Goal: Task Accomplishment & Management: Complete application form

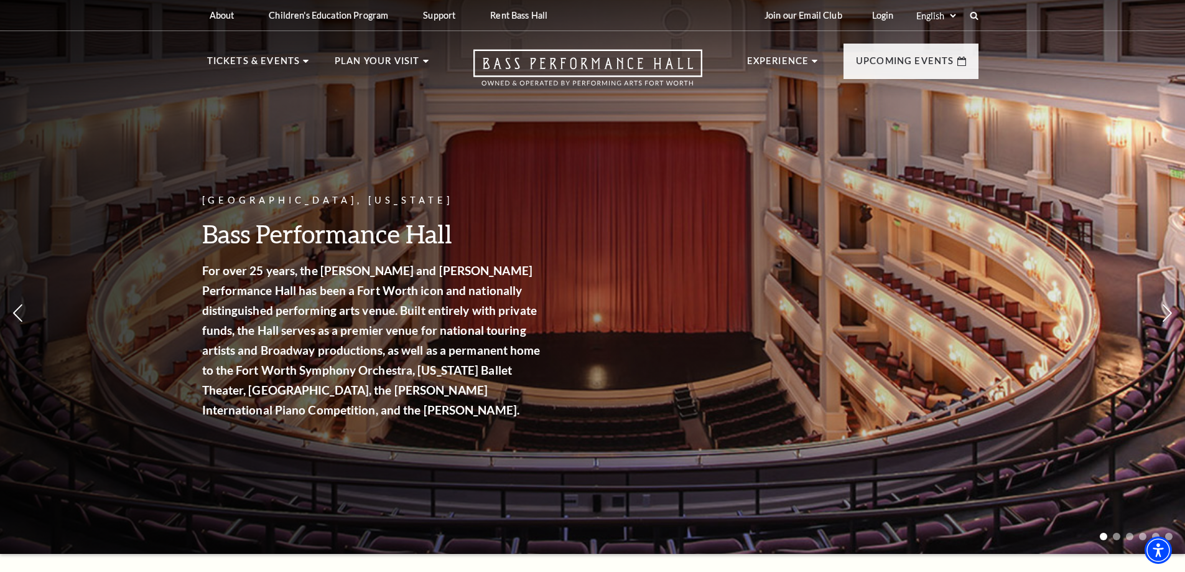
click at [282, 121] on link "Now On Sale" at bounding box center [254, 124] width 72 height 11
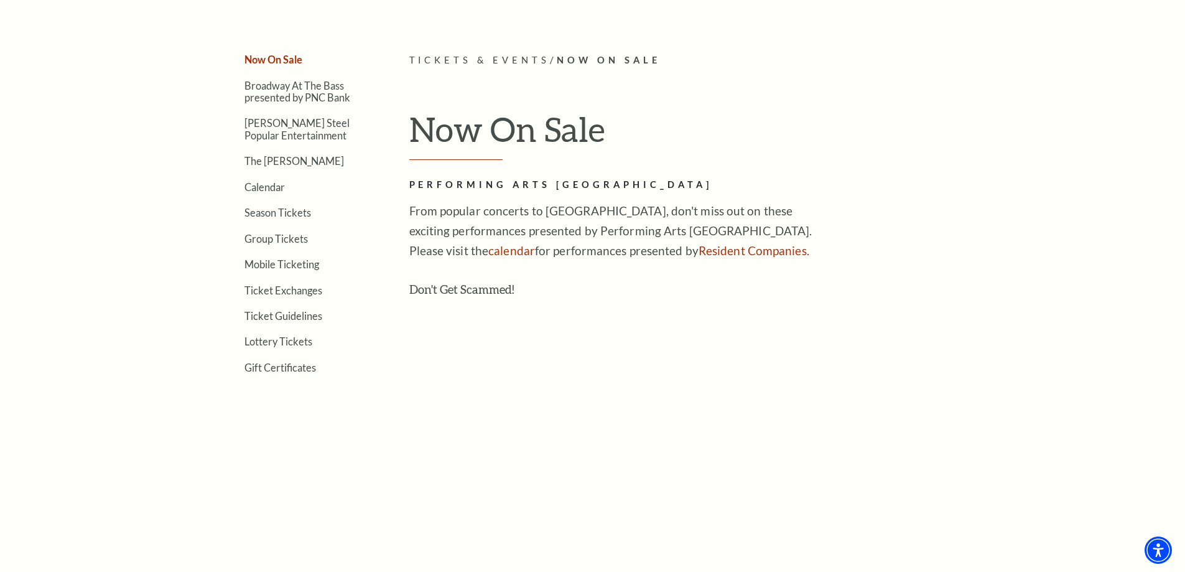
scroll to position [346, 0]
click at [294, 237] on link "Group Tickets" at bounding box center [275, 237] width 63 height 12
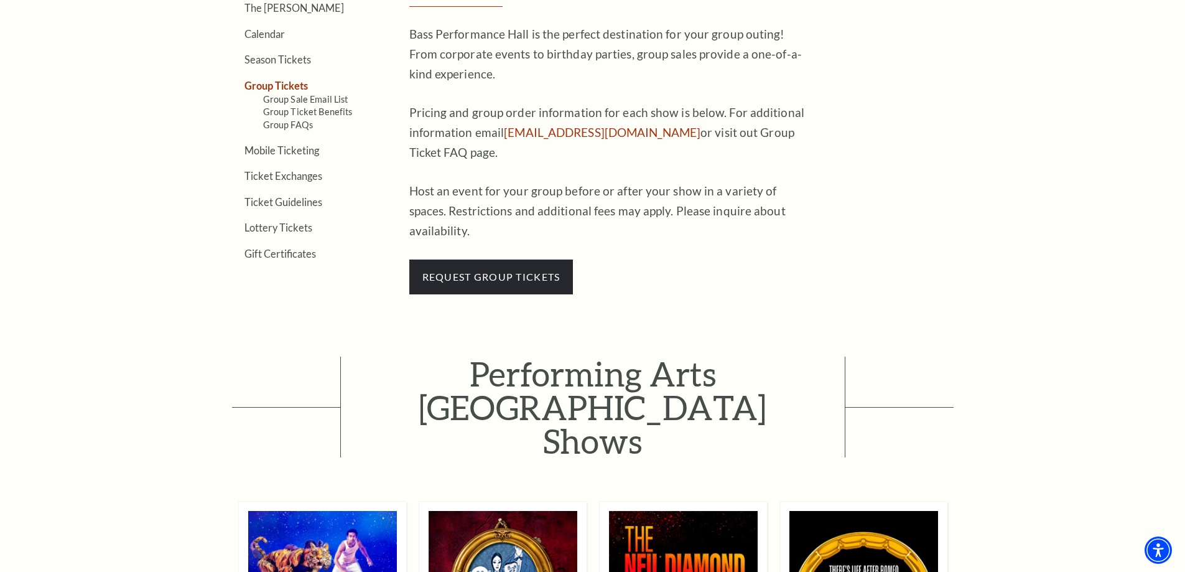
click at [489, 264] on span "request group tickets" at bounding box center [491, 276] width 164 height 35
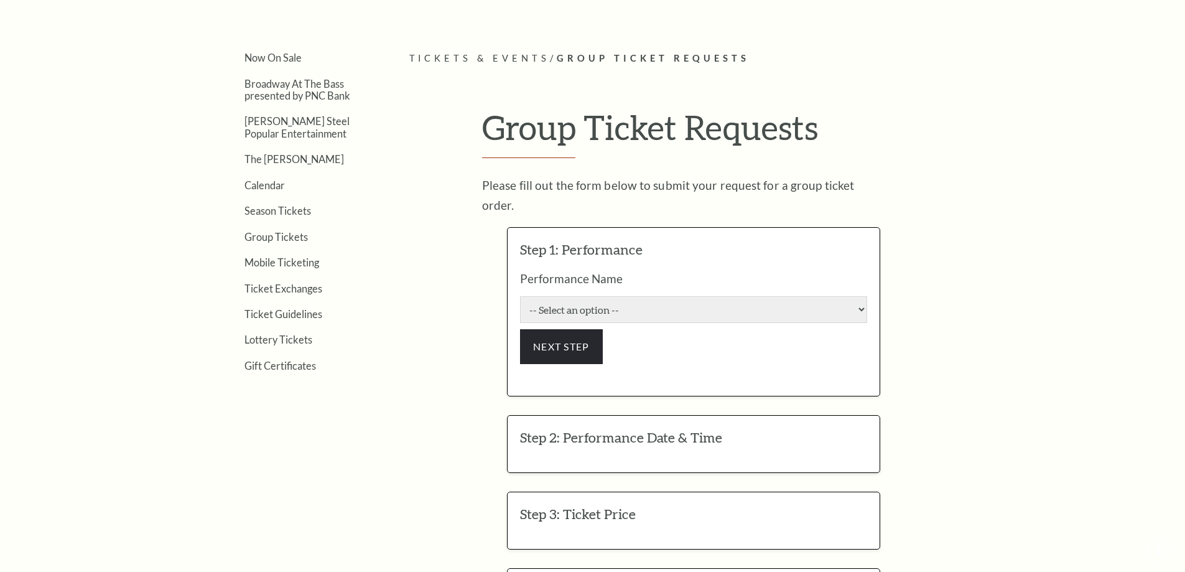
scroll to position [435, 0]
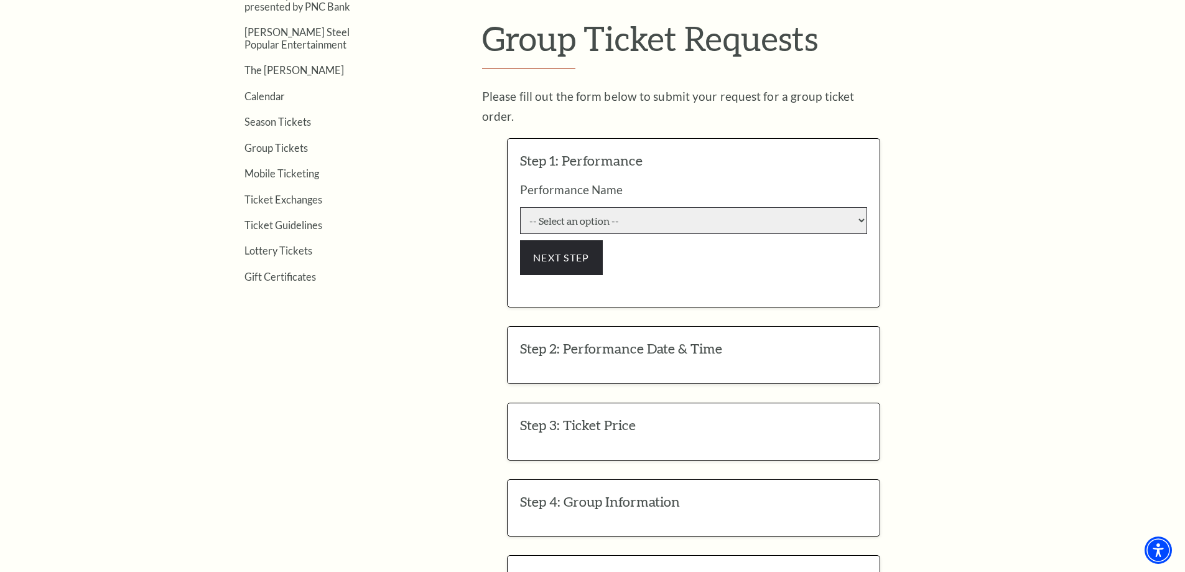
click at [582, 211] on select "-- Select an option -- Life of Pi Lyle Lovett and His Acoustic Group The Addams…" at bounding box center [693, 220] width 347 height 27
select select "6204"
click at [520, 207] on select "-- Select an option -- Life of Pi Lyle Lovett and His Acoustic Group The Addams…" at bounding box center [693, 220] width 347 height 27
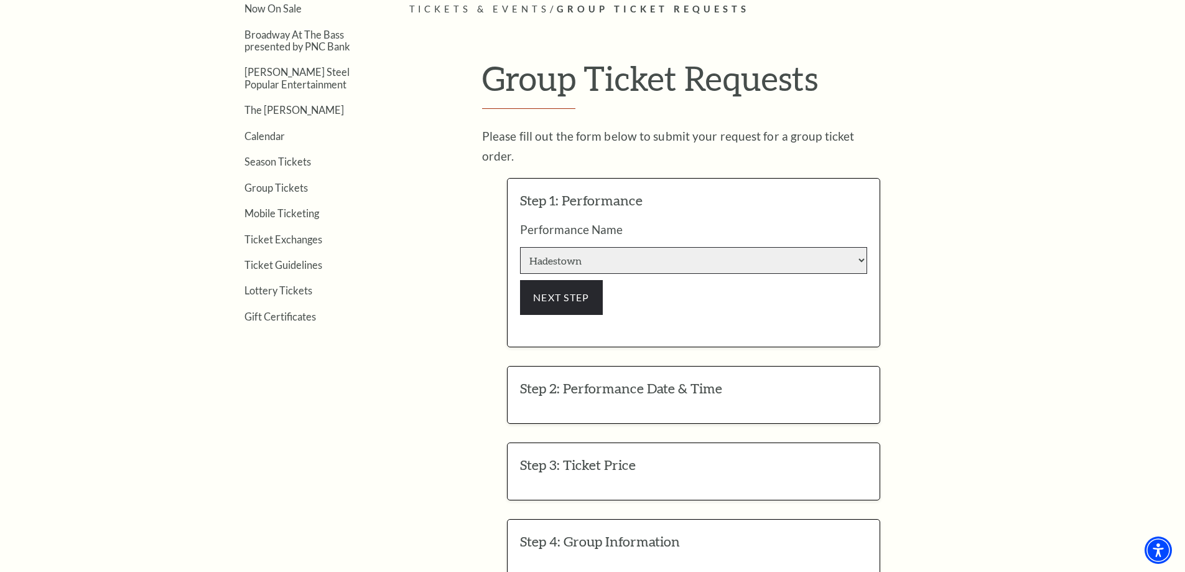
scroll to position [373, 0]
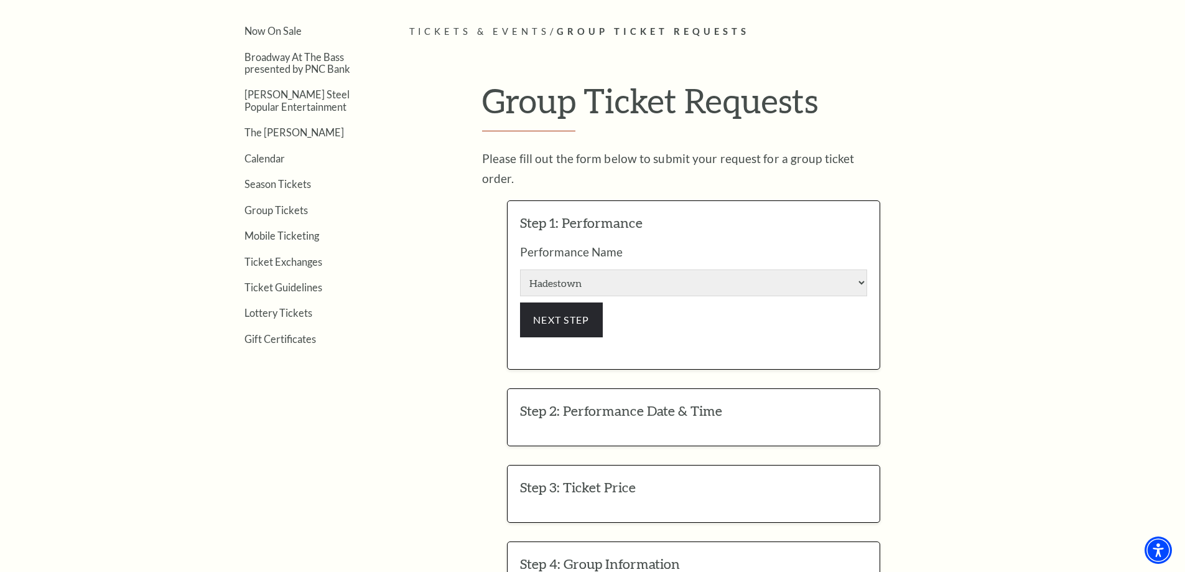
click at [305, 183] on link "Season Tickets" at bounding box center [277, 184] width 67 height 12
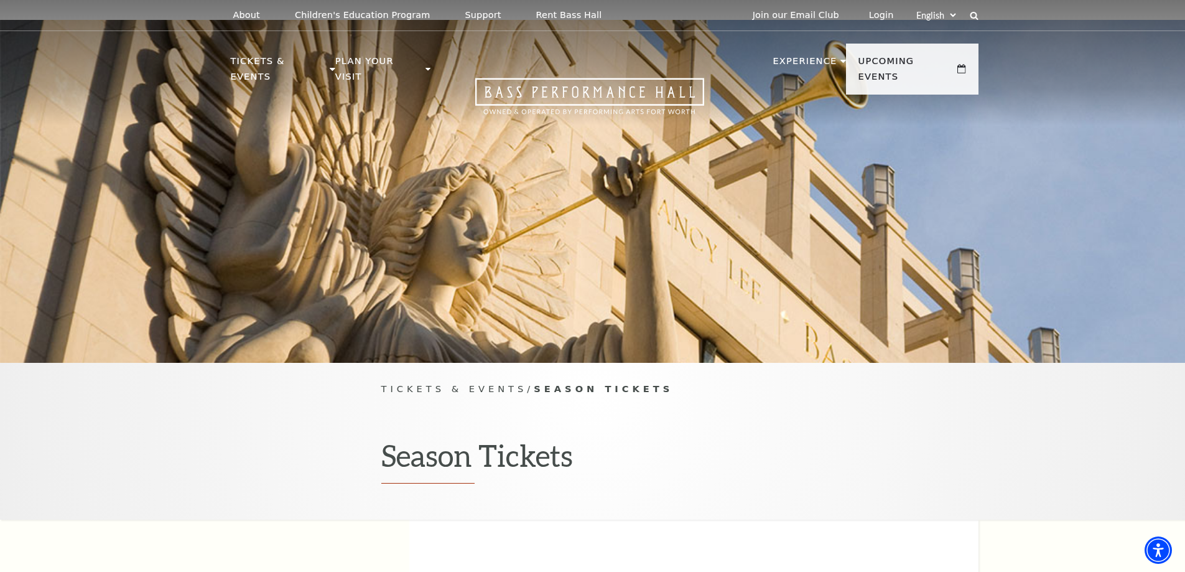
click at [946, 57] on p "Upcoming Events" at bounding box center [906, 72] width 96 height 38
click at [587, 472] on link "View Full Calendar" at bounding box center [593, 496] width 150 height 49
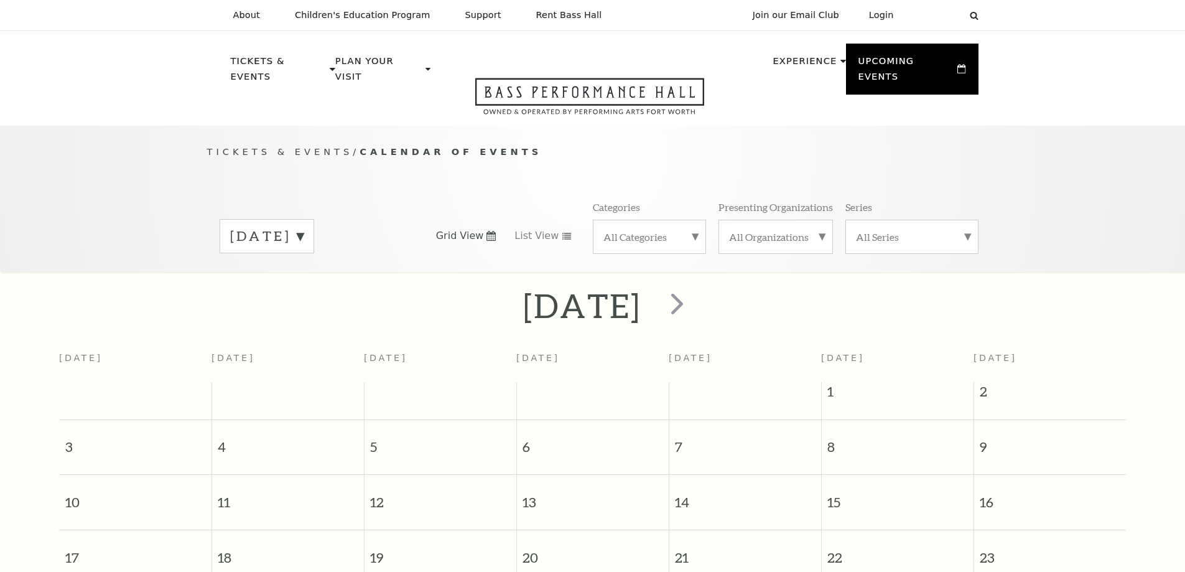
scroll to position [110, 0]
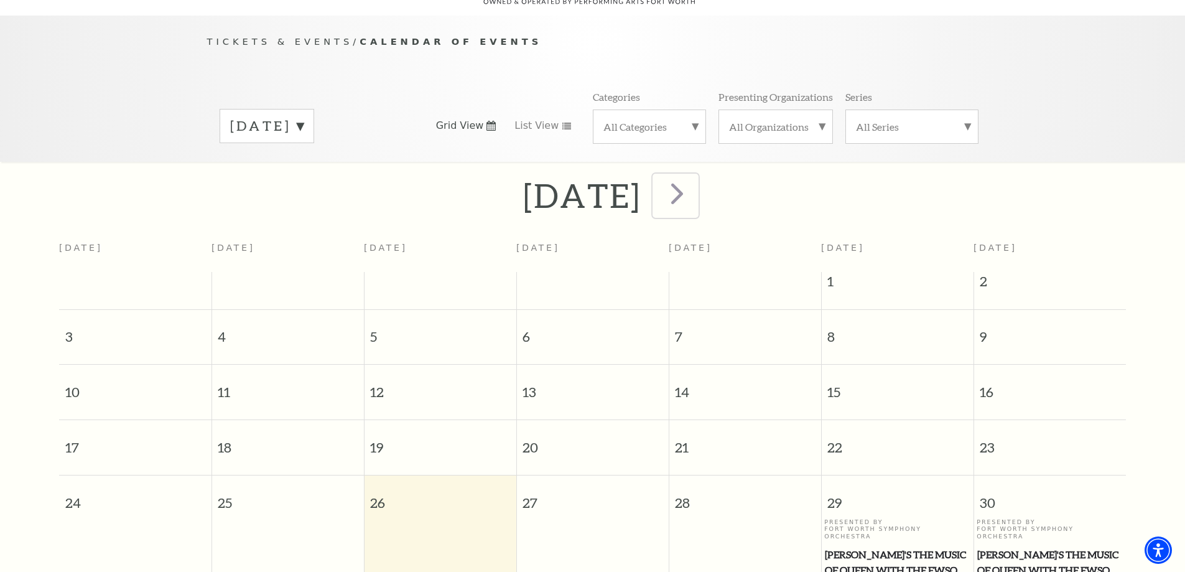
click at [695, 175] on span "next" at bounding box center [676, 192] width 35 height 35
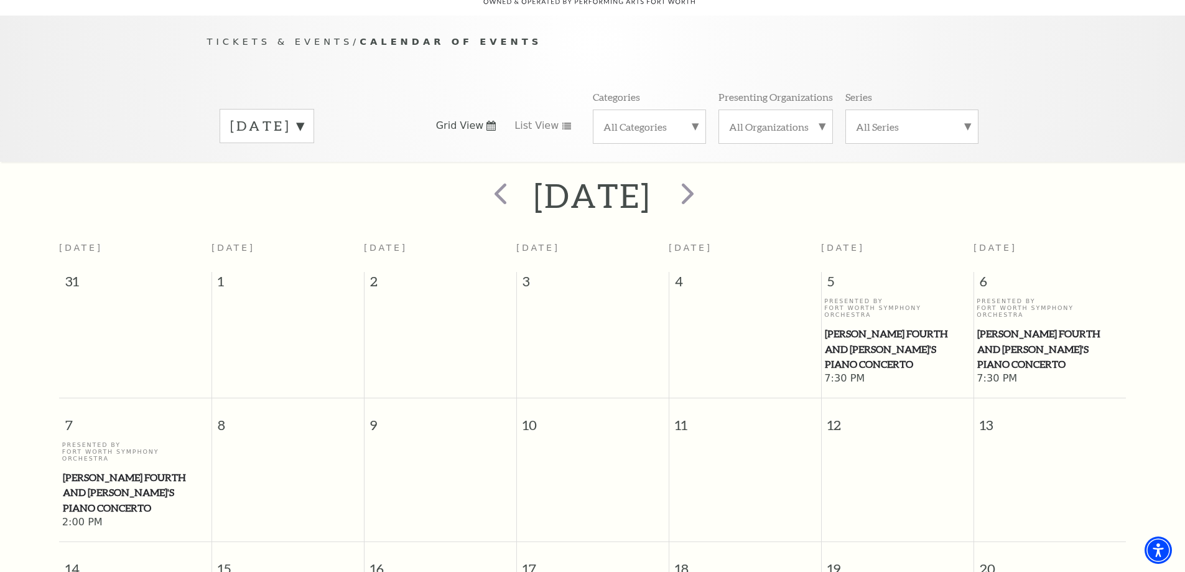
click at [651, 175] on h2 "September 2025" at bounding box center [593, 195] width 118 height 40
click at [705, 175] on span "next" at bounding box center [687, 192] width 35 height 35
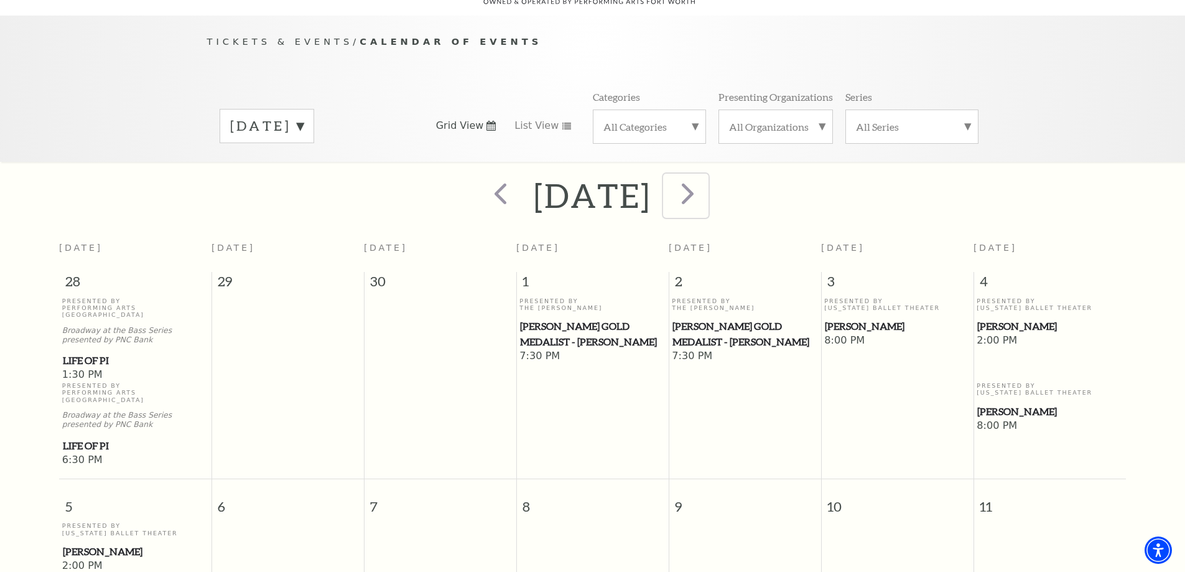
click at [705, 184] on span "next" at bounding box center [687, 192] width 35 height 35
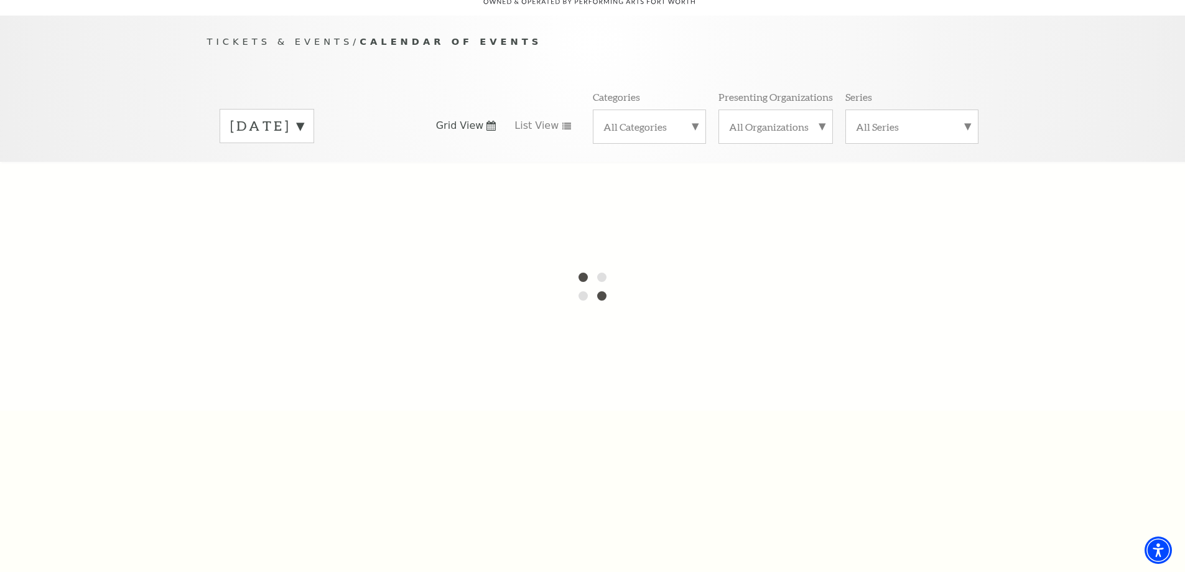
click at [304, 116] on label "October 2025" at bounding box center [266, 125] width 73 height 19
click at [308, 267] on div at bounding box center [592, 286] width 1185 height 249
click at [502, 175] on div at bounding box center [592, 286] width 1185 height 249
click at [304, 116] on label "August 2025" at bounding box center [266, 127] width 73 height 22
click at [314, 111] on div "October 2025" at bounding box center [267, 126] width 95 height 34
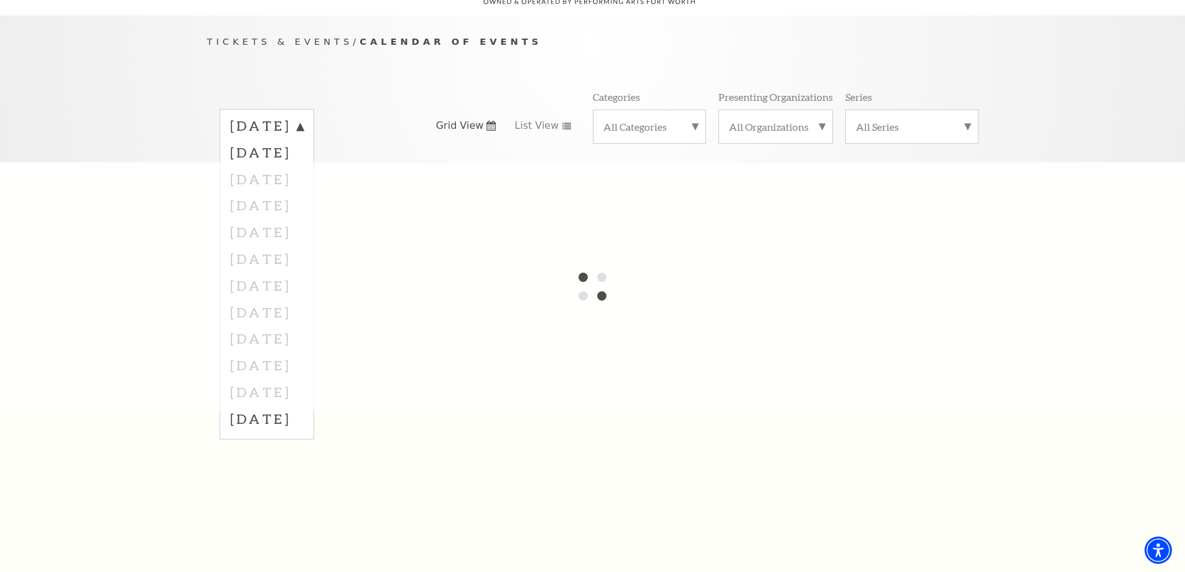
click at [335, 164] on div at bounding box center [592, 286] width 1185 height 249
click at [268, 36] on span "Tickets & Events" at bounding box center [280, 41] width 146 height 11
click at [138, 37] on div "Tickets & Events / Calendar of Events August 2025 September 2025 October 2025 N…" at bounding box center [592, 89] width 1185 height 146
click at [60, 16] on div "Tickets & Events / Calendar of Events August 2025 September 2025 October 2025 N…" at bounding box center [592, 89] width 1185 height 146
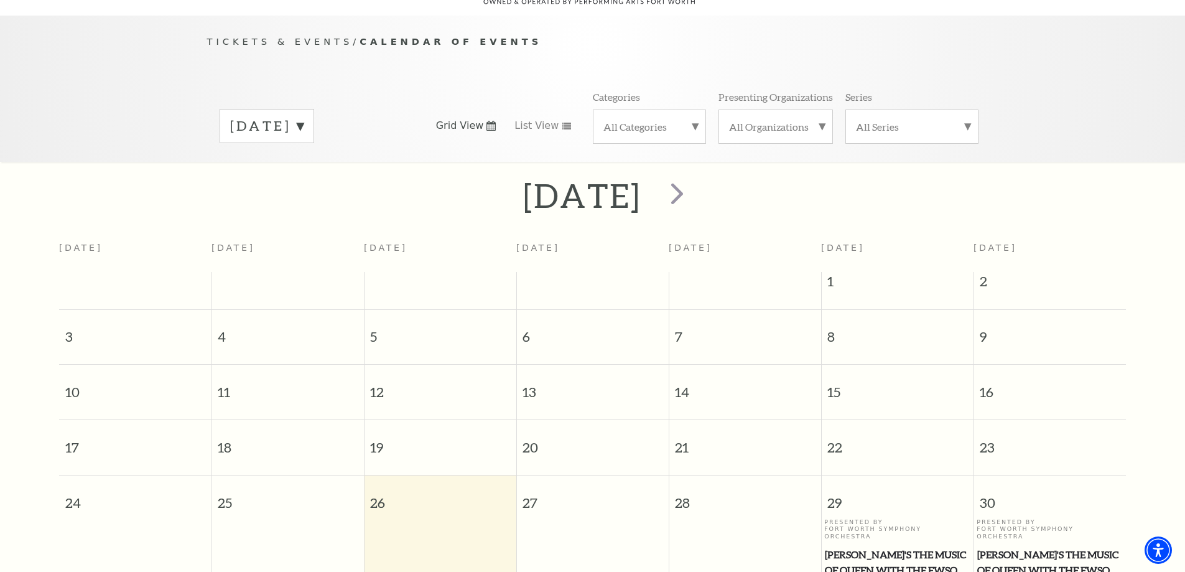
click at [304, 116] on label "[DATE]" at bounding box center [266, 125] width 73 height 19
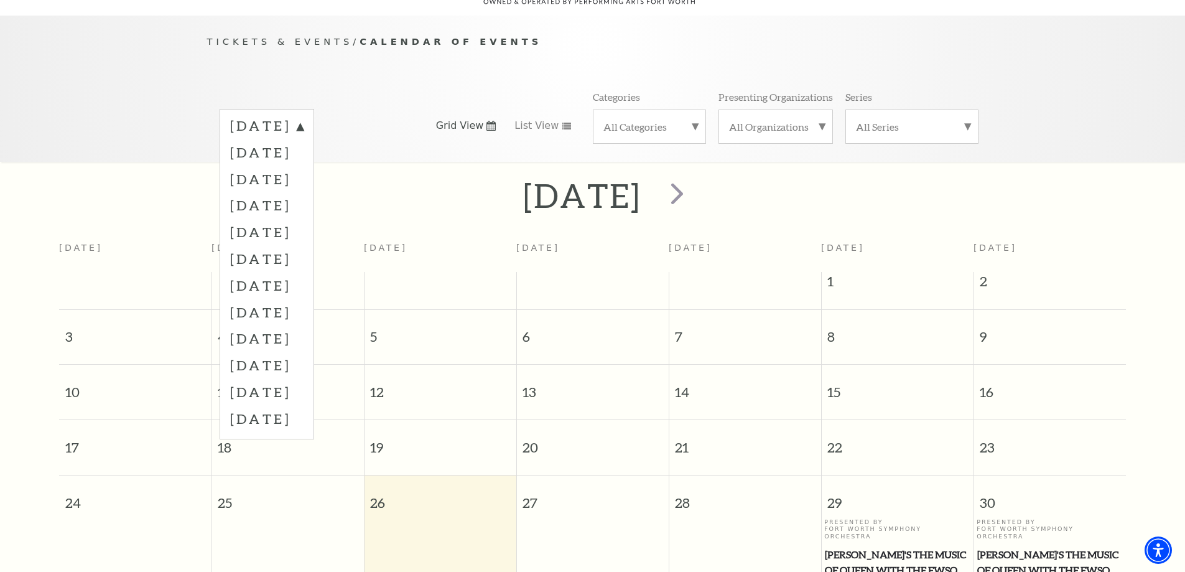
click at [304, 165] on label "[DATE]" at bounding box center [266, 178] width 73 height 27
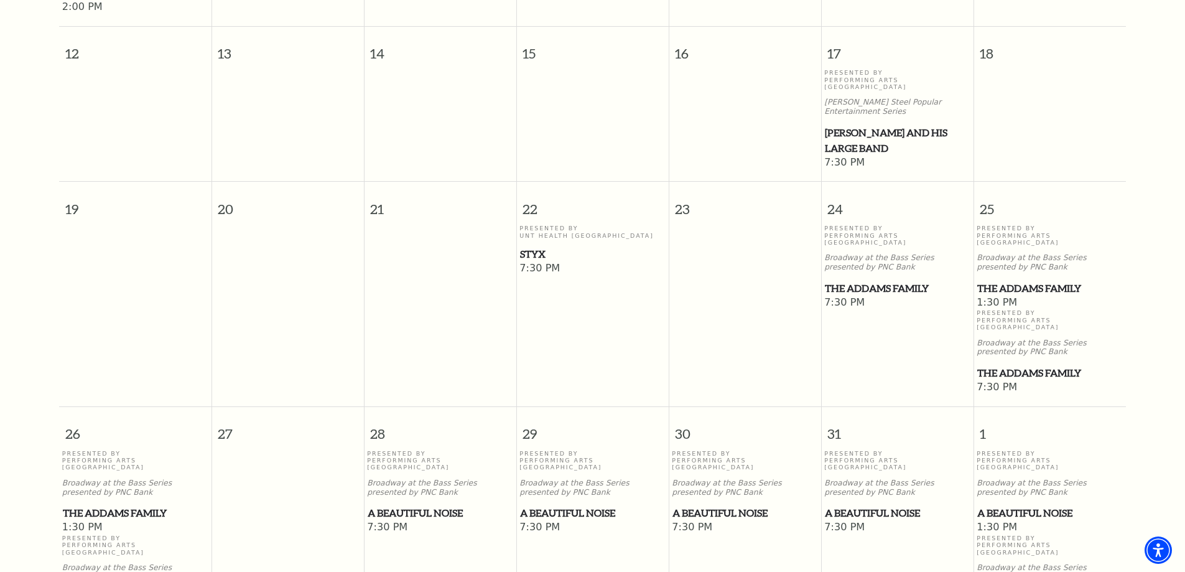
scroll to position [670, 0]
click at [873, 279] on span "The Addams Family" at bounding box center [897, 287] width 145 height 16
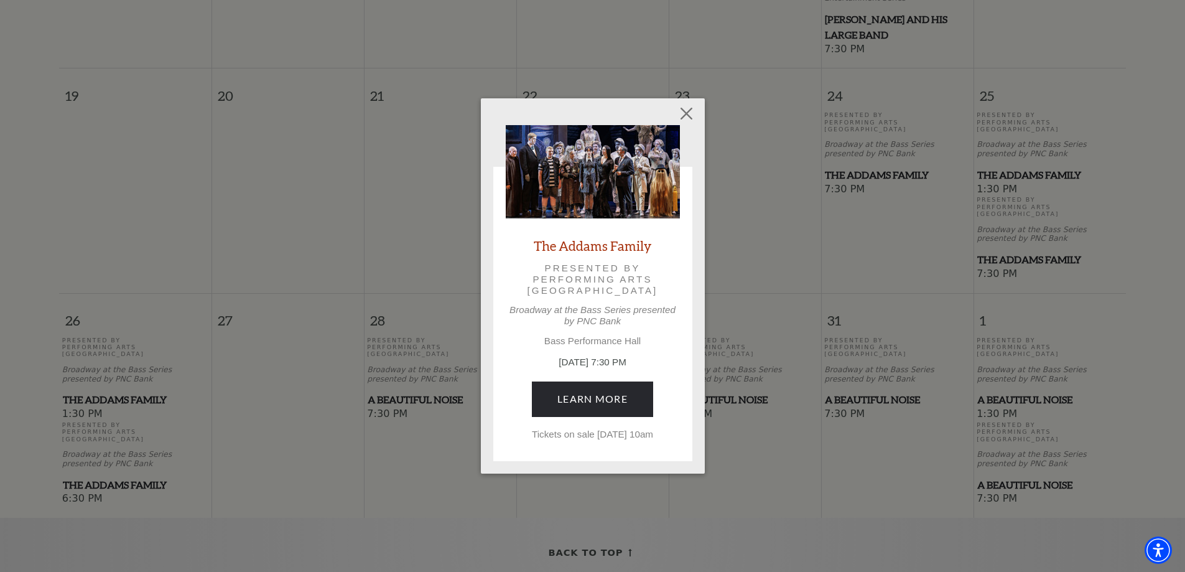
scroll to position [794, 0]
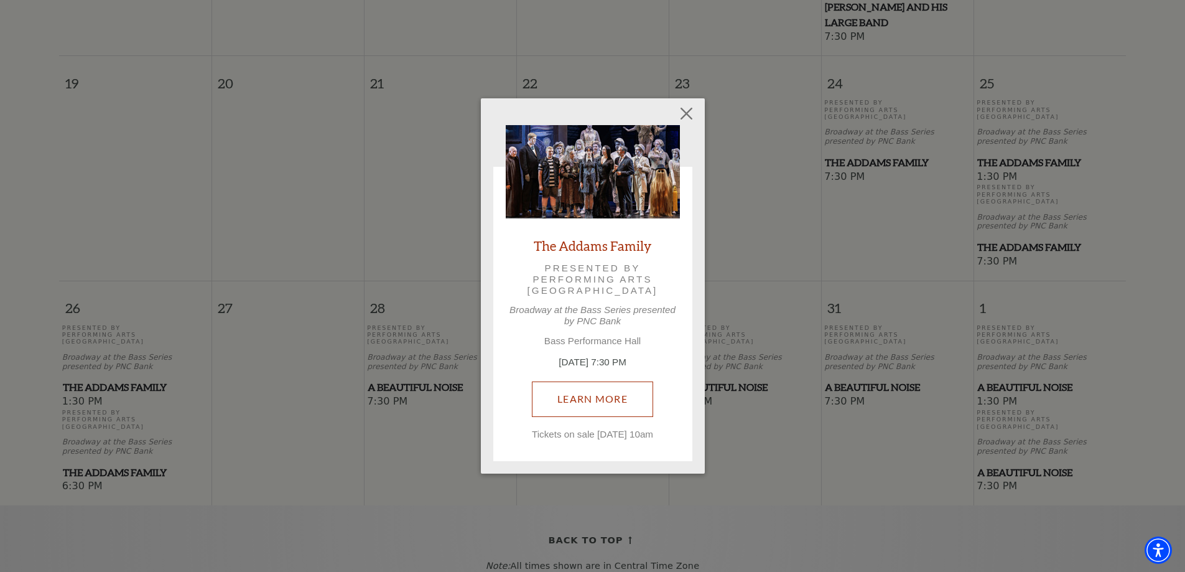
click at [610, 399] on link "Learn More" at bounding box center [592, 398] width 121 height 35
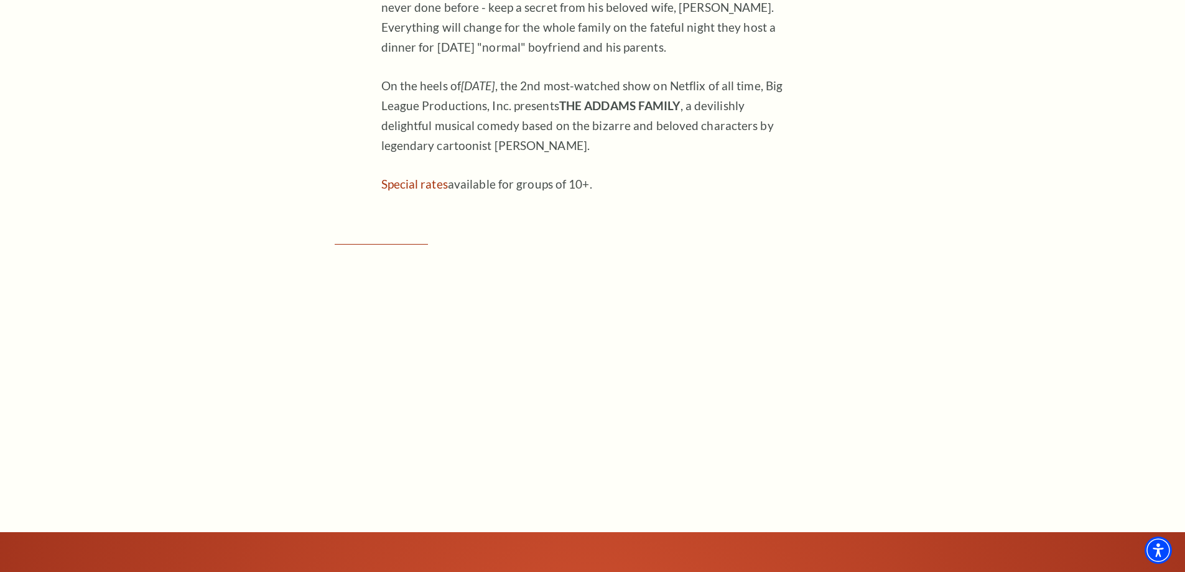
scroll to position [995, 0]
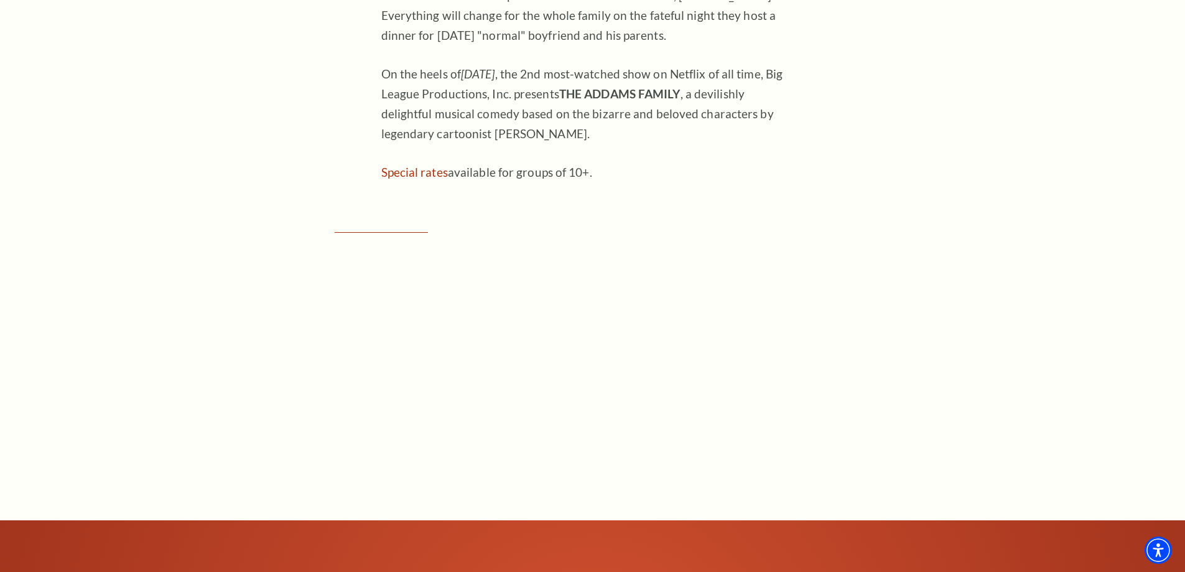
click at [422, 175] on link "Special rates" at bounding box center [414, 172] width 67 height 14
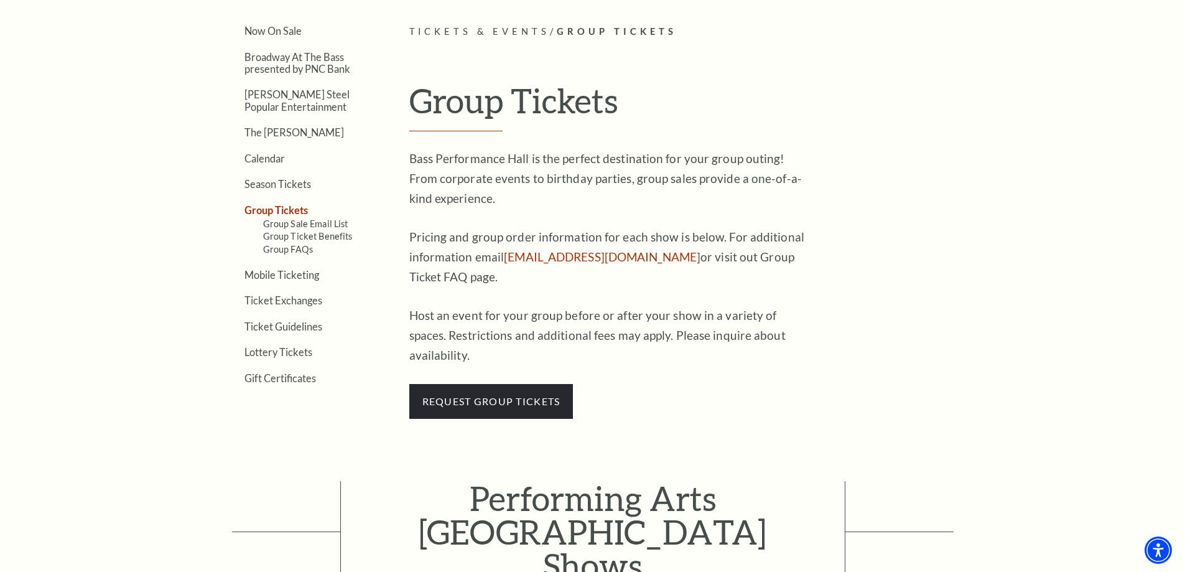
scroll to position [498, 0]
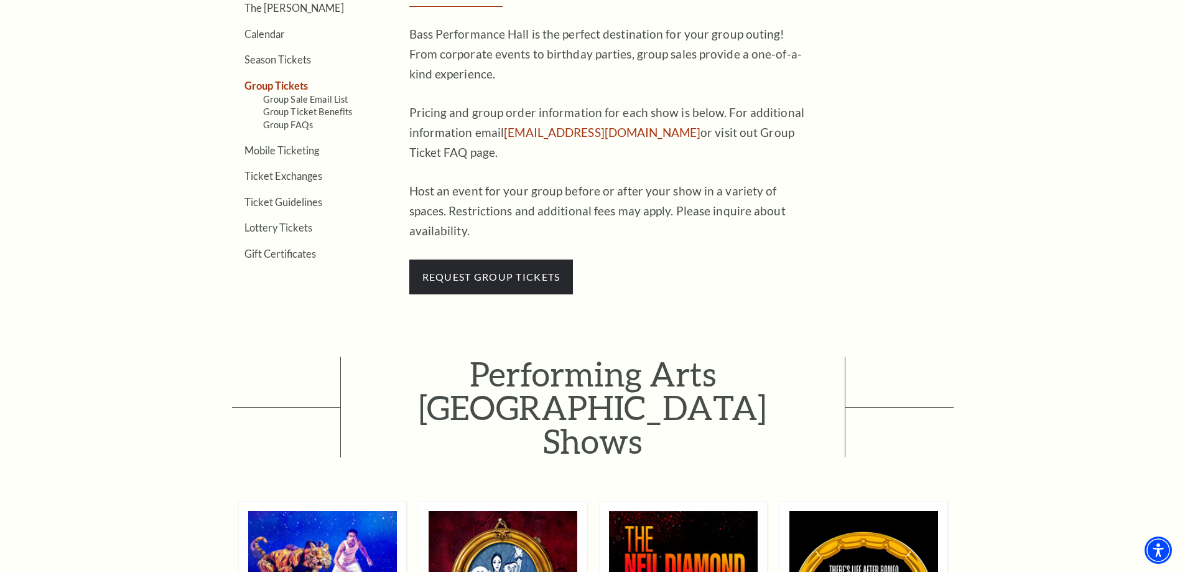
click at [455, 259] on span "request group tickets" at bounding box center [491, 276] width 164 height 35
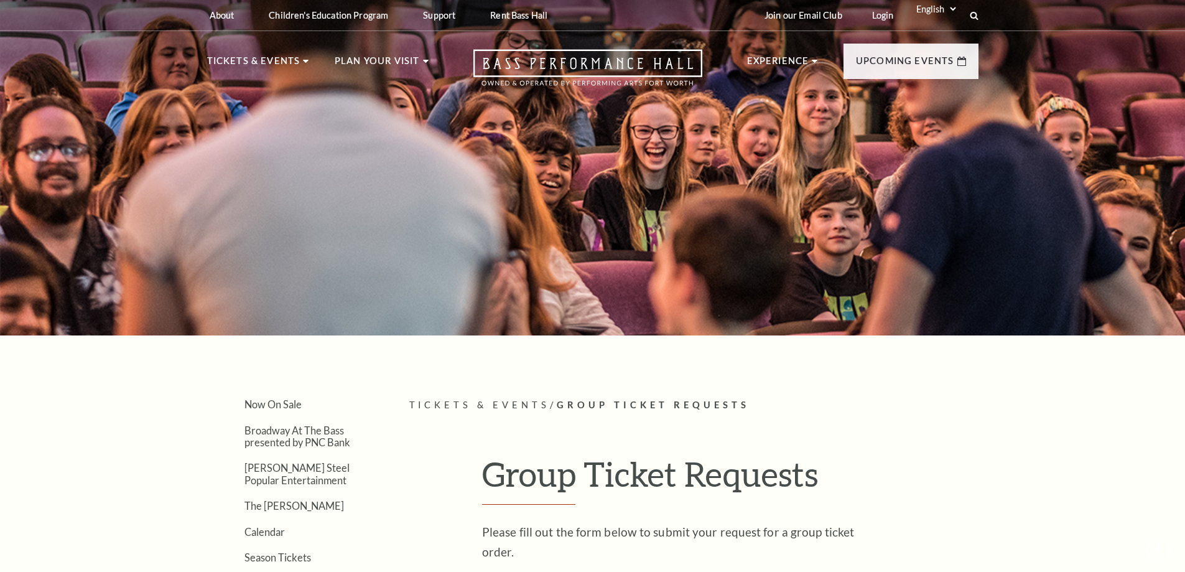
scroll to position [249, 0]
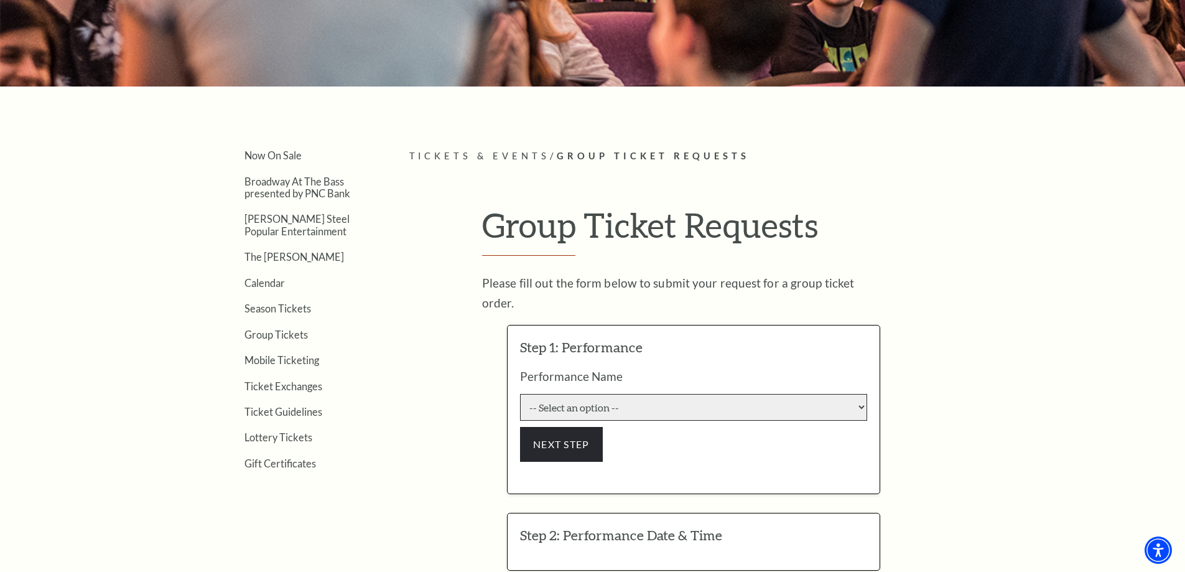
click at [637, 394] on select "-- Select an option -- Life of Pi [PERSON_NAME] and His Acoustic Group The Adda…" at bounding box center [693, 407] width 347 height 27
click at [520, 394] on select "-- Select an option -- Life of Pi [PERSON_NAME] and His Acoustic Group The Adda…" at bounding box center [693, 407] width 347 height 27
click at [539, 427] on button "NEXT STEP" at bounding box center [561, 444] width 83 height 35
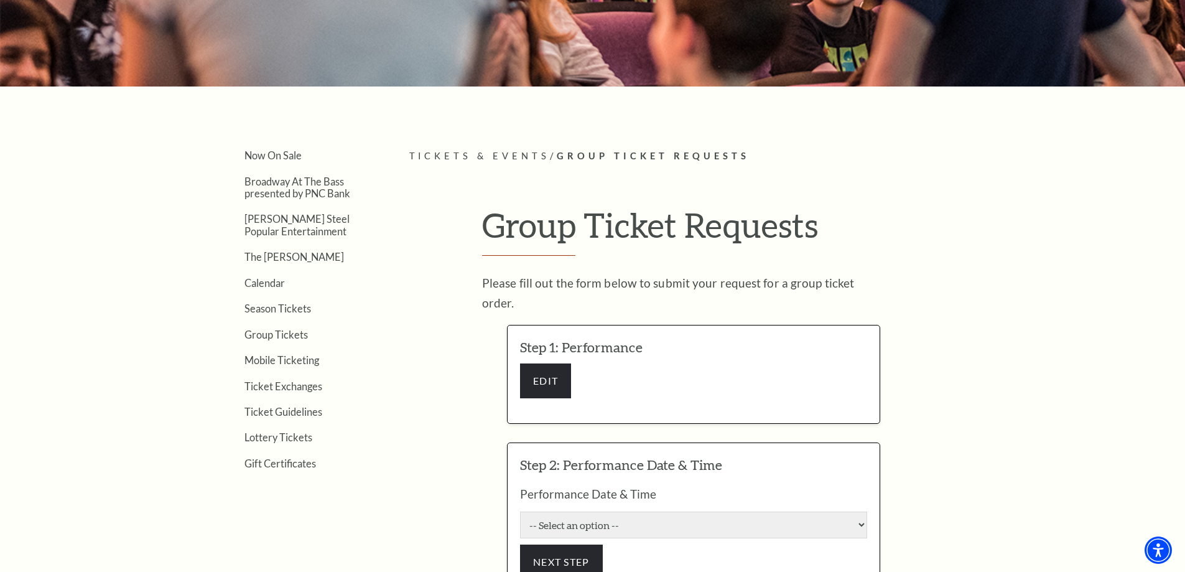
scroll to position [373, 0]
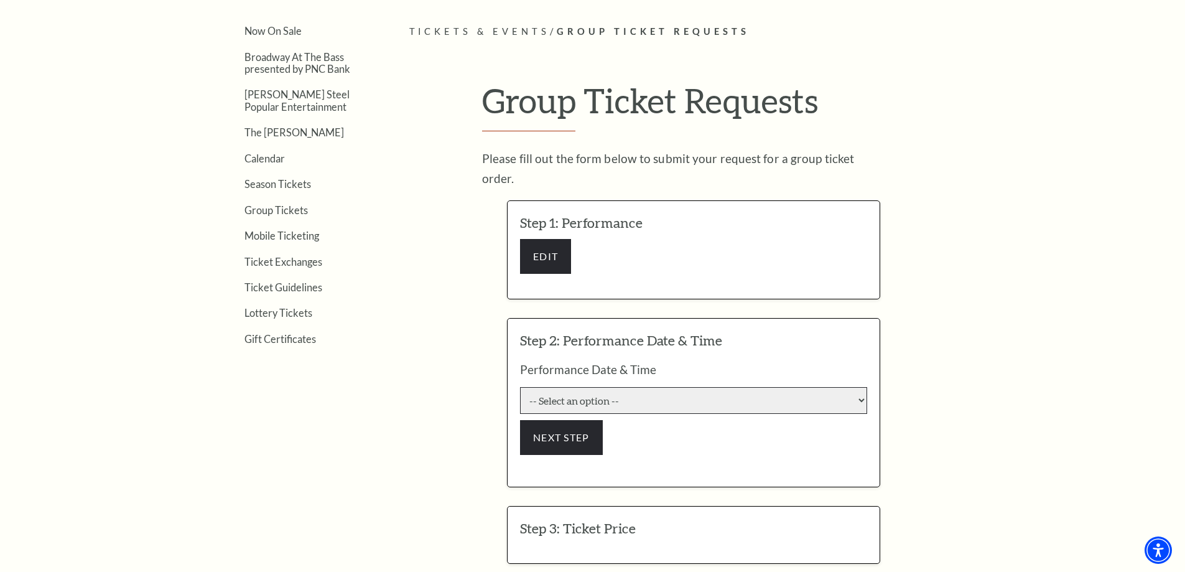
click at [557, 387] on select "-- Select an option -- 9/23/2025 7:30:00 PM 9/24/2025 7:30:00 PM 9/25/2025 7:30…" at bounding box center [693, 400] width 347 height 27
click at [564, 239] on button "EDIT" at bounding box center [545, 256] width 51 height 35
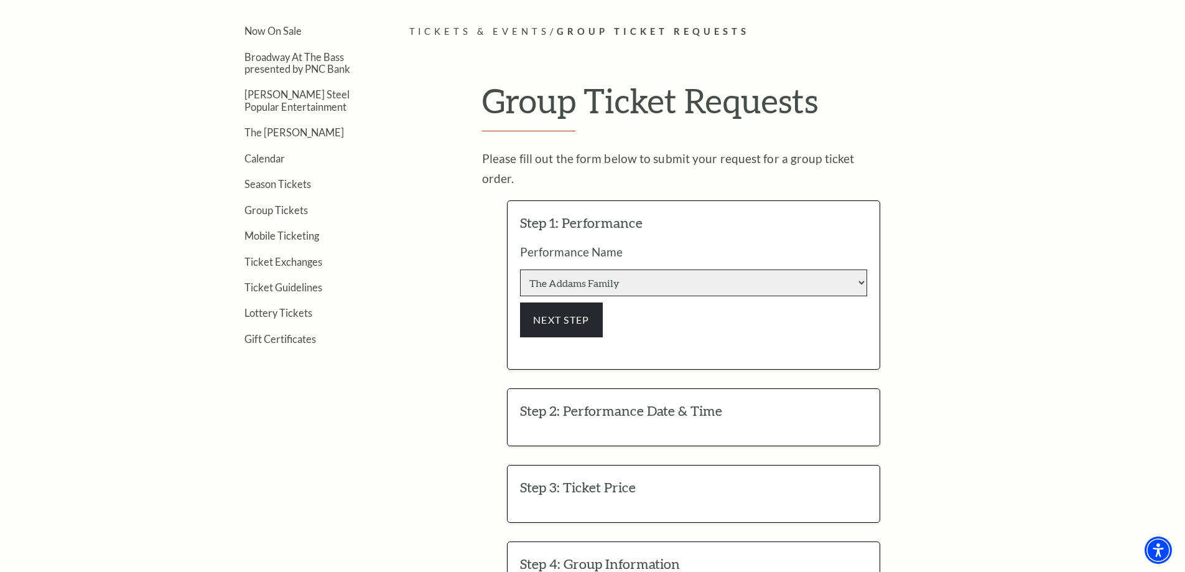
click at [592, 269] on select "-- Select an option -- Life of Pi Lyle Lovett and His Acoustic Group The Addams…" at bounding box center [693, 282] width 347 height 27
click at [520, 269] on select "-- Select an option -- Life of Pi Lyle Lovett and His Acoustic Group The Addams…" at bounding box center [693, 282] width 347 height 27
click at [570, 310] on button "NEXT STEP" at bounding box center [561, 319] width 83 height 35
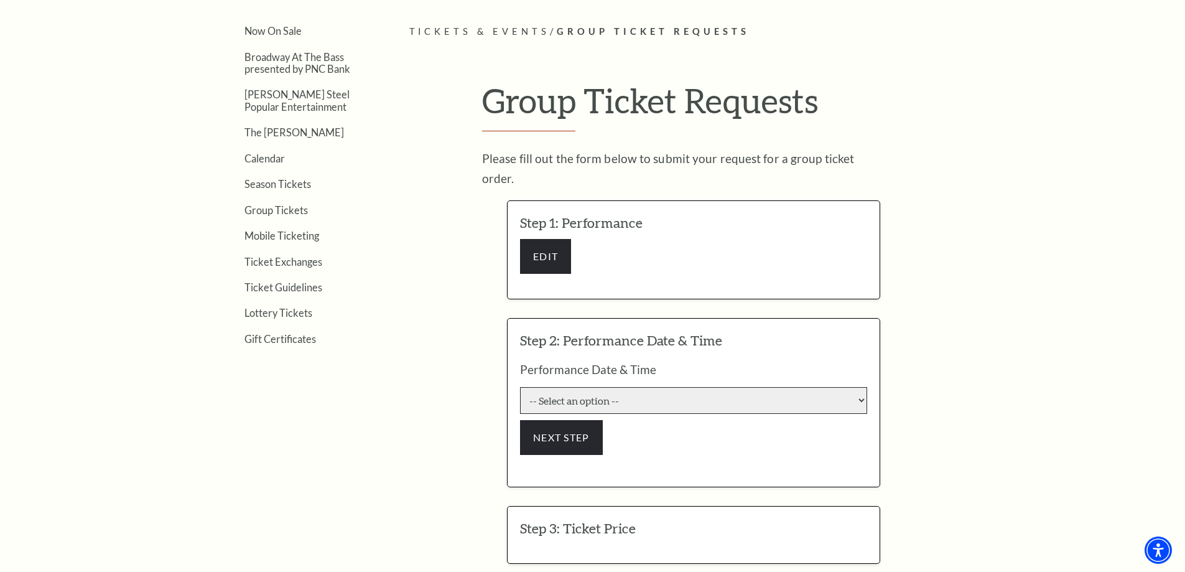
click at [580, 387] on select "-- Select an option -- 9/23/2025 7:30:00 PM 9/24/2025 7:30:00 PM 9/25/2025 7:30…" at bounding box center [693, 400] width 347 height 27
drag, startPoint x: 575, startPoint y: 343, endPoint x: 549, endPoint y: 237, distance: 109.4
click at [575, 341] on div "Step 2: Performance Date & Time EDIT Performance Date & Time -- Select an optio…" at bounding box center [693, 402] width 373 height 169
click at [541, 213] on h3 "Step 1: Performance" at bounding box center [693, 222] width 347 height 19
click at [562, 239] on button "EDIT" at bounding box center [545, 256] width 51 height 35
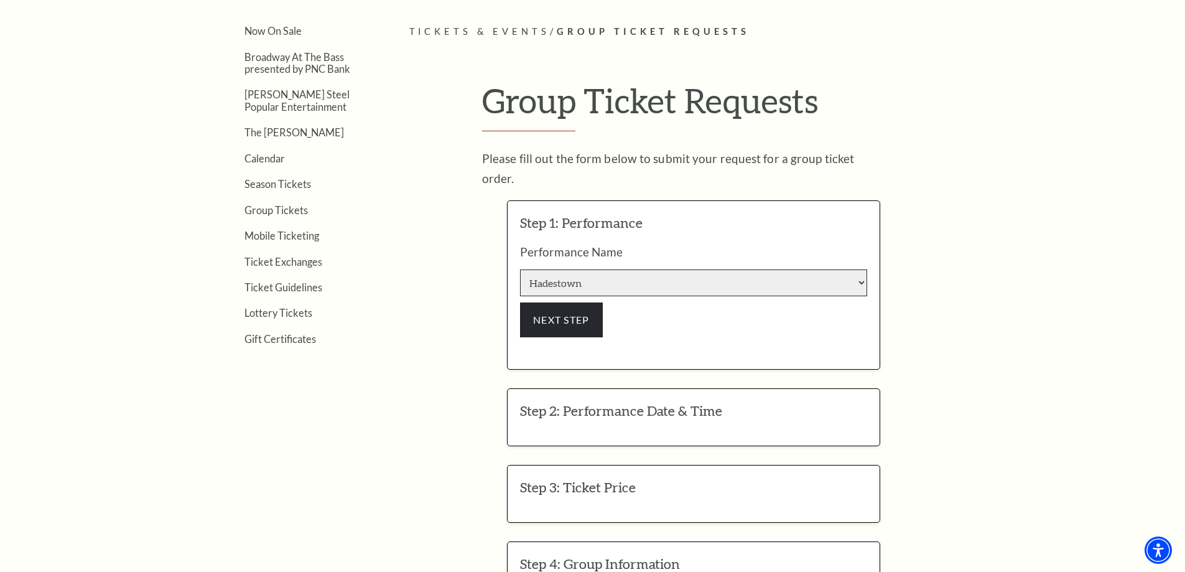
click at [589, 269] on select "-- Select an option -- Life of Pi Lyle Lovett and His Acoustic Group The Addams…" at bounding box center [693, 282] width 347 height 27
select select "6196"
click at [520, 269] on select "-- Select an option -- Life of Pi Lyle Lovett and His Acoustic Group The Addams…" at bounding box center [693, 282] width 347 height 27
click at [569, 309] on button "NEXT STEP" at bounding box center [561, 319] width 83 height 35
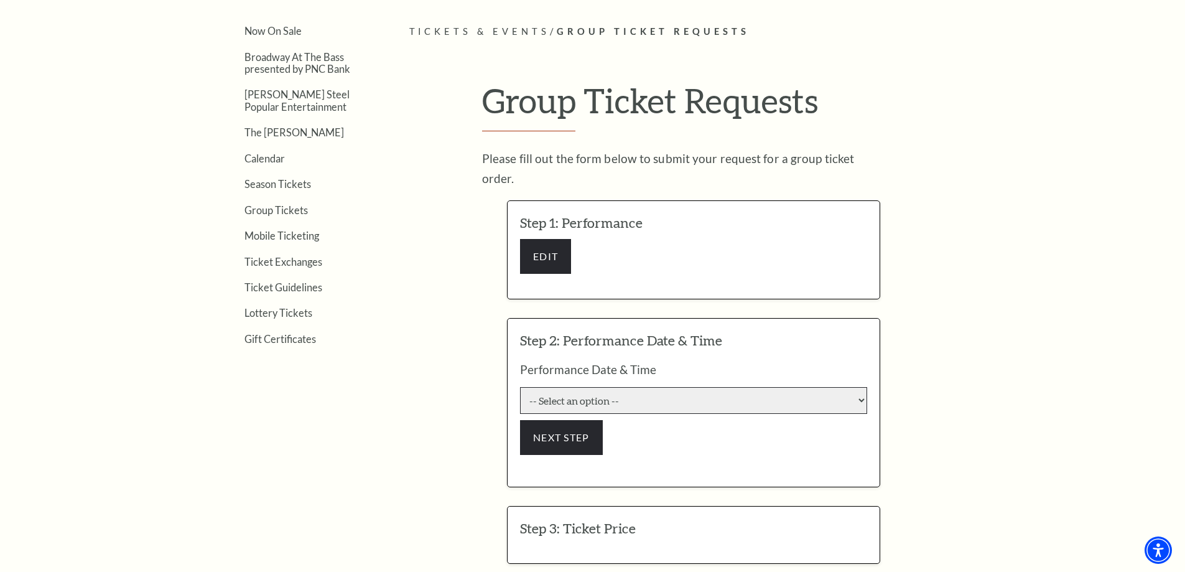
click at [587, 387] on select "-- Select an option -- 9/23/2025 7:30:00 PM 9/24/2025 7:30:00 PM 9/25/2025 7:30…" at bounding box center [693, 400] width 347 height 27
select select "6290"
click input "Premium $99.00" at bounding box center [0, 0] width 0 height 0
click at [520, 387] on select "-- Select an option -- 9/23/2025 7:30:00 PM 9/24/2025 7:30:00 PM 9/25/2025 7:30…" at bounding box center [693, 400] width 347 height 27
click at [567, 420] on button "NEXT STEP" at bounding box center [561, 437] width 83 height 35
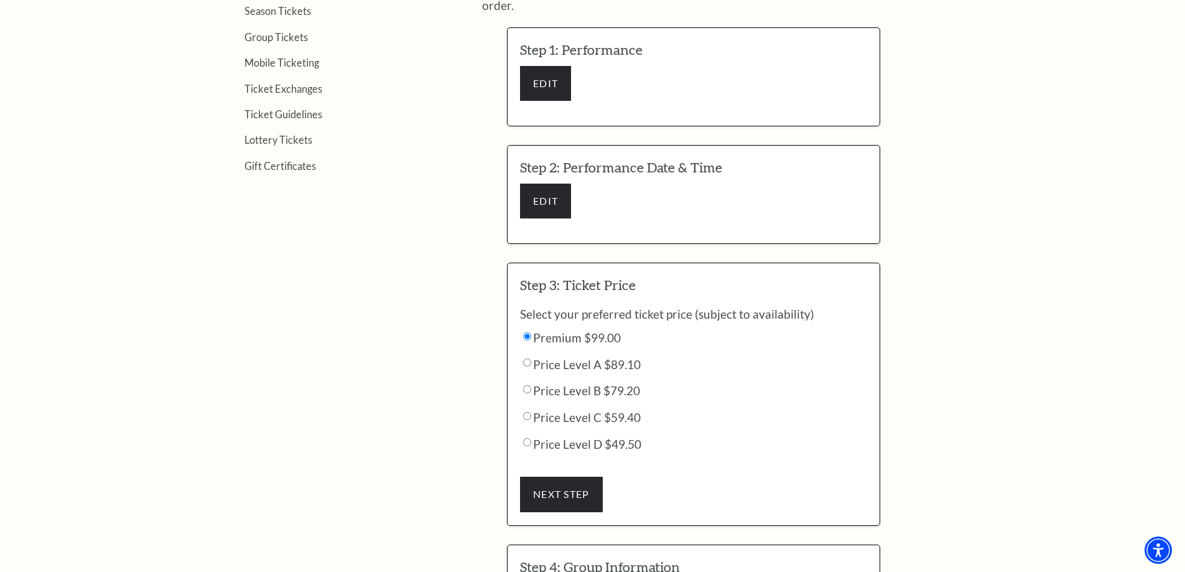
scroll to position [622, 0]
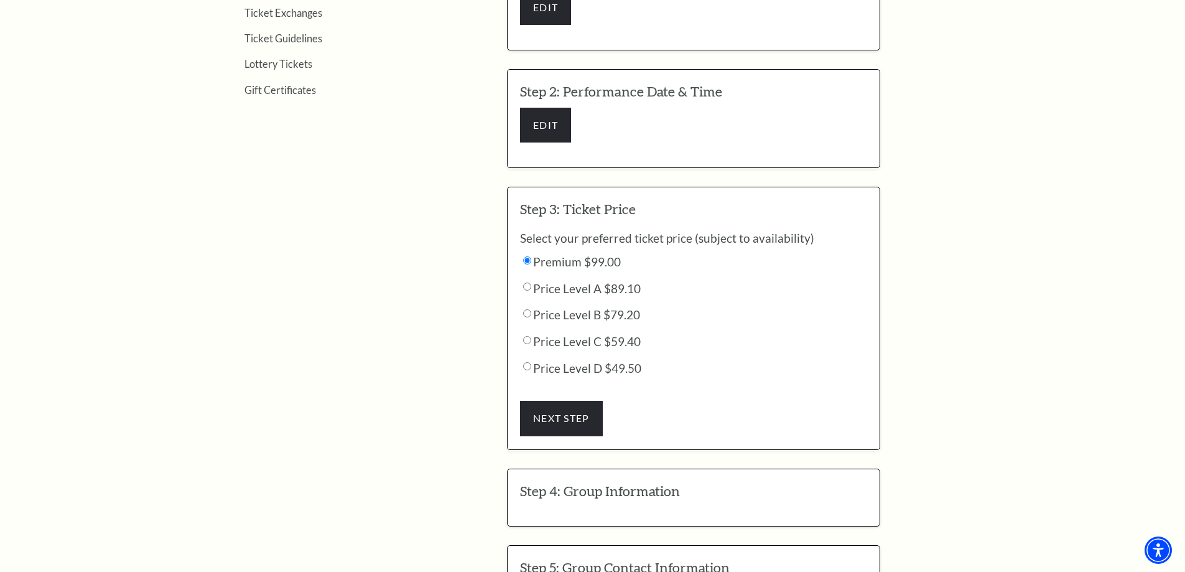
click at [531, 264] on input "Price Level C $59.40" at bounding box center [527, 260] width 8 height 8
radio input "true"
click at [554, 401] on button "NEXT STEP" at bounding box center [561, 418] width 83 height 35
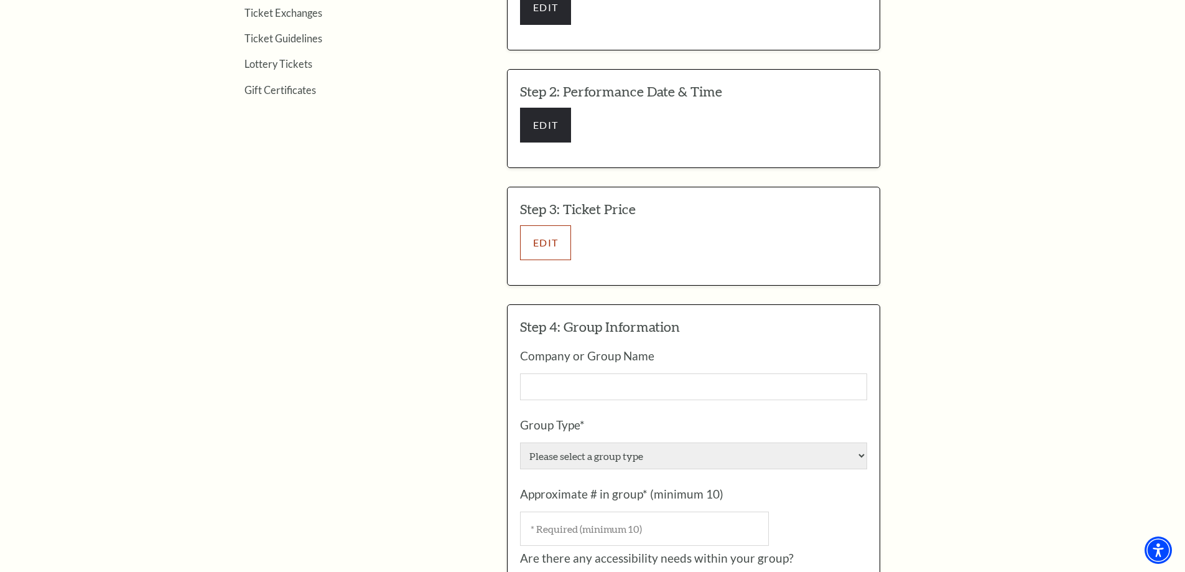
click at [559, 225] on button "EDIT" at bounding box center [545, 242] width 51 height 35
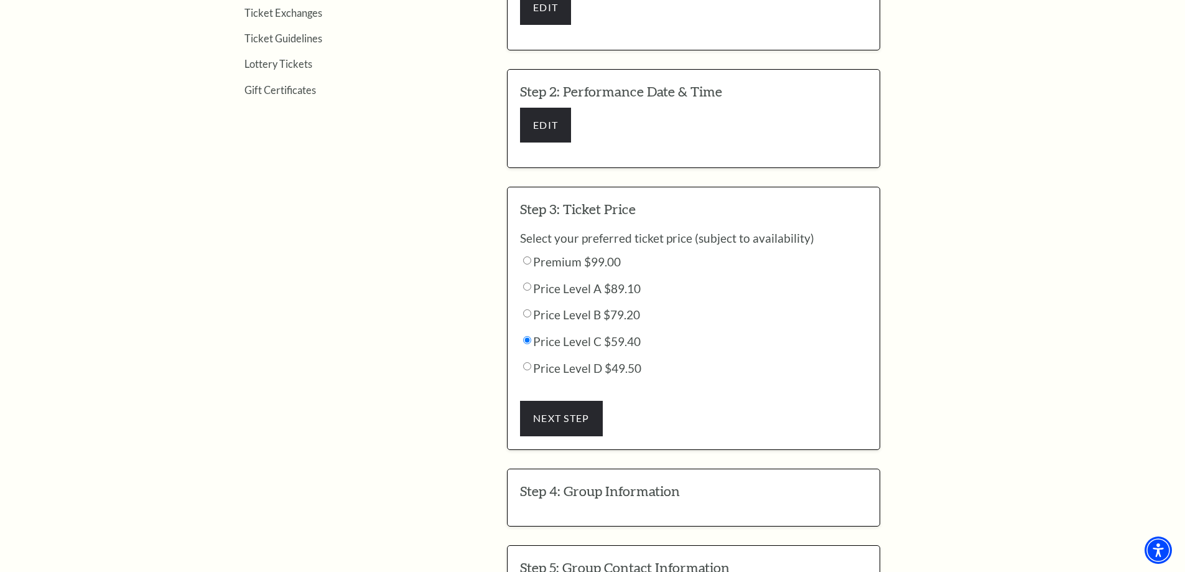
click at [391, 330] on div "Now On Sale Broadway At The Bass presented by PNC Bank Irwin Steel Popular Ente…" at bounding box center [592, 218] width 771 height 887
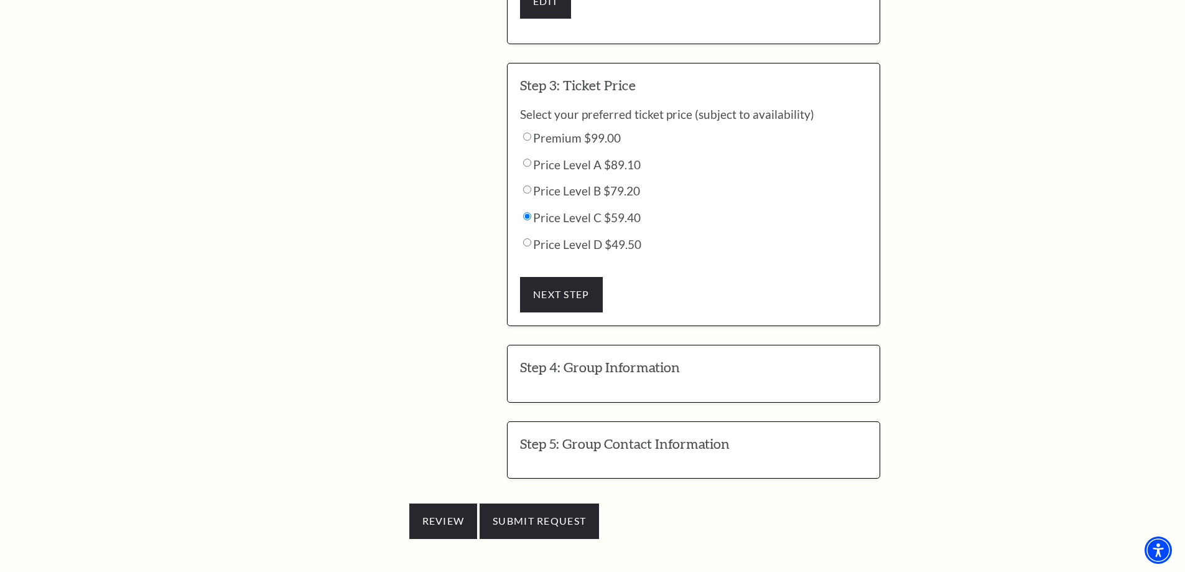
scroll to position [746, 0]
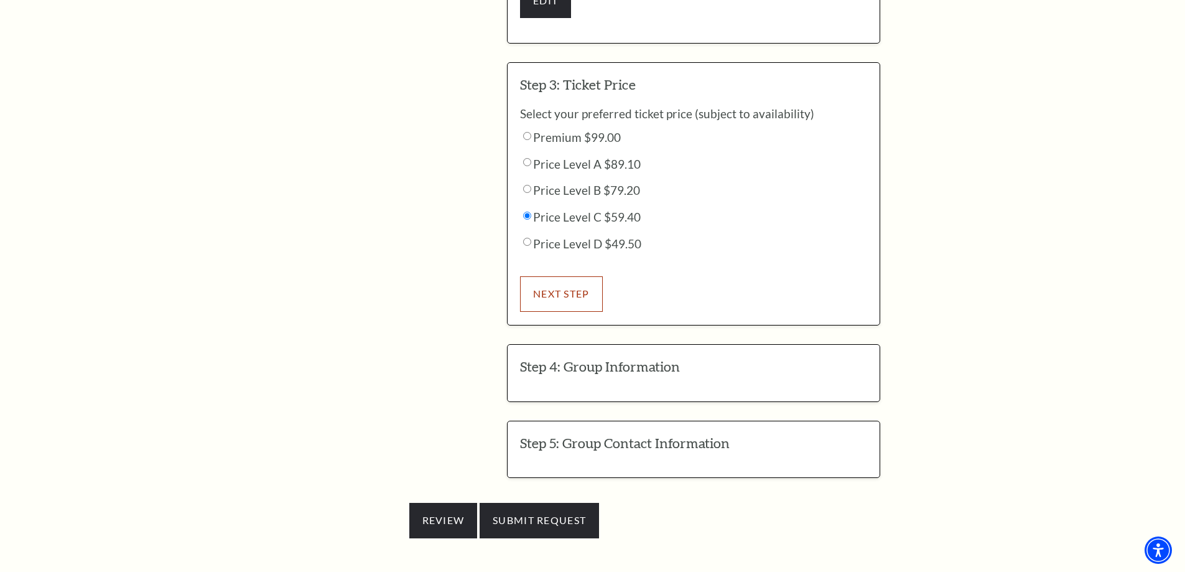
click at [585, 285] on button "NEXT STEP" at bounding box center [561, 293] width 83 height 35
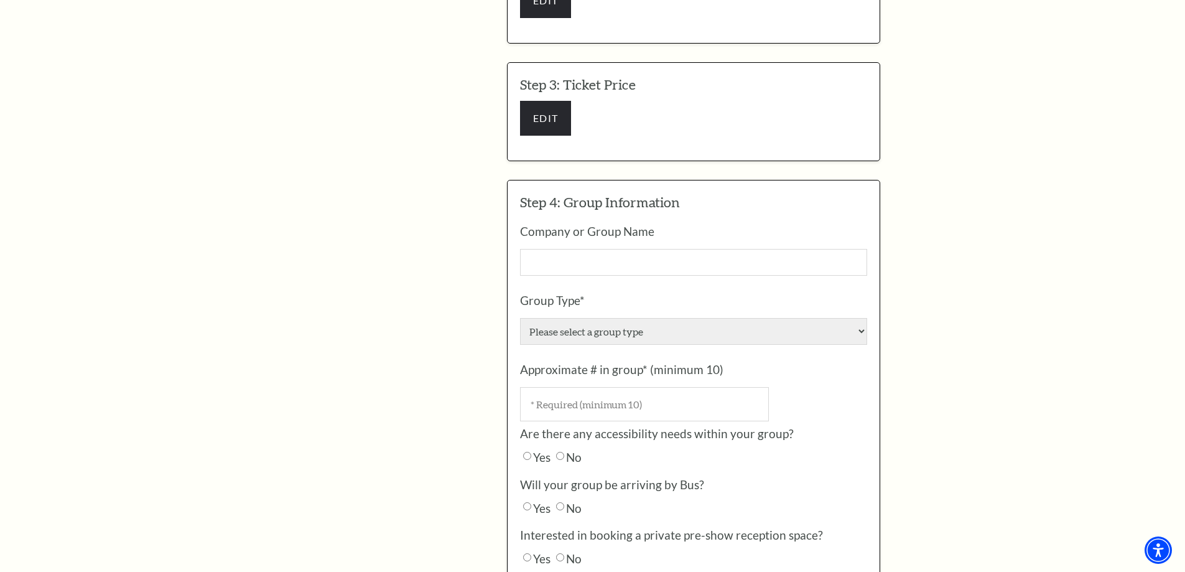
click at [588, 261] on div "Company or Group Name" at bounding box center [693, 253] width 347 height 57
click at [588, 252] on input "Company or Group Name" at bounding box center [693, 262] width 347 height 27
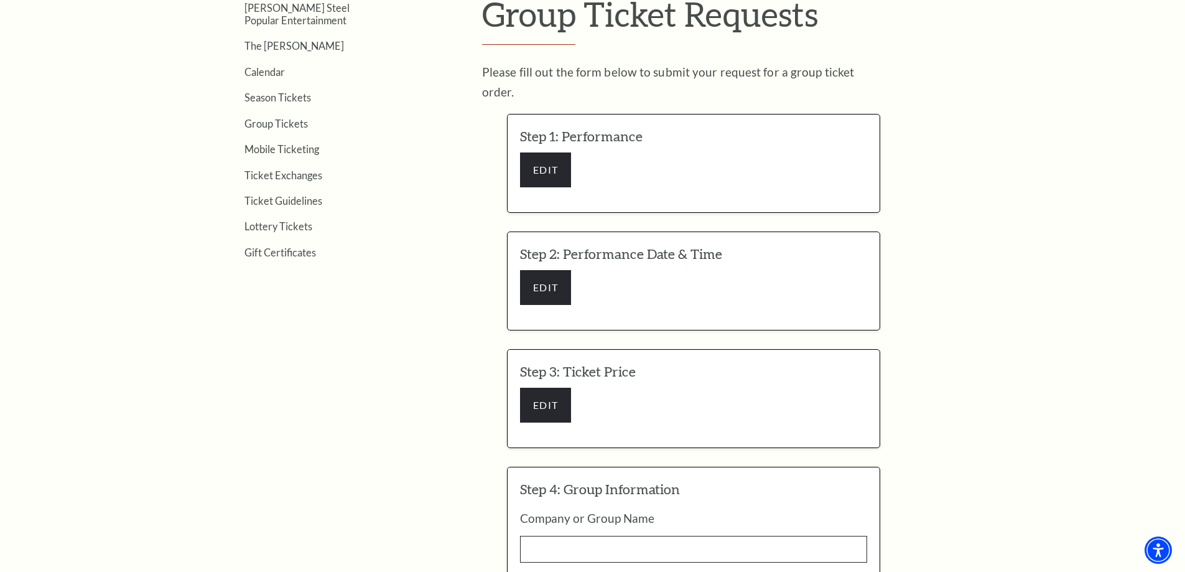
scroll to position [435, 0]
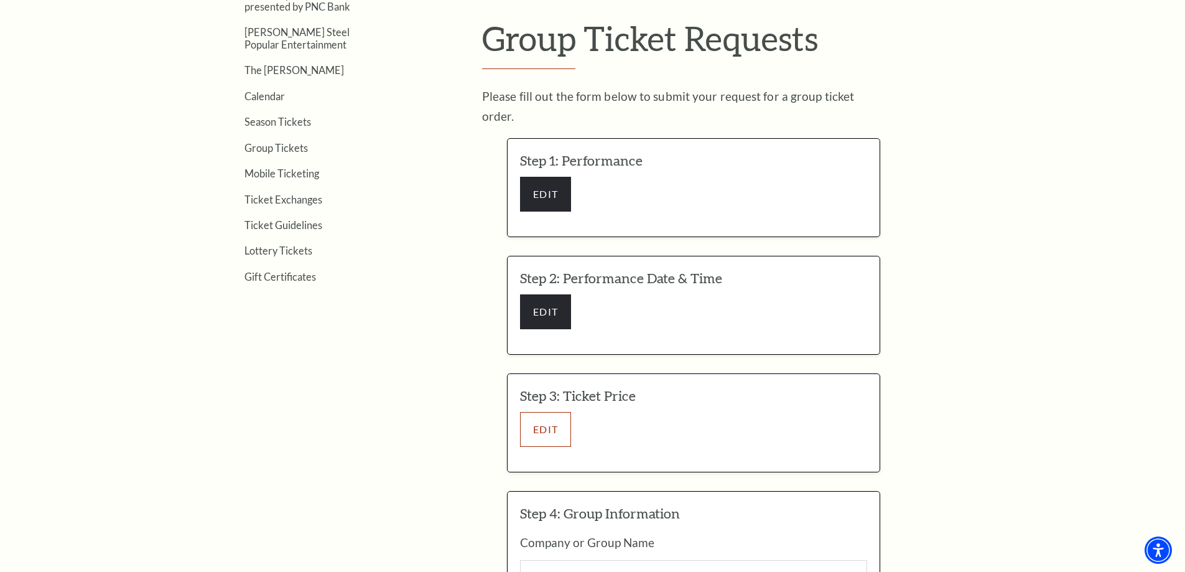
click at [562, 416] on button "EDIT" at bounding box center [545, 429] width 51 height 35
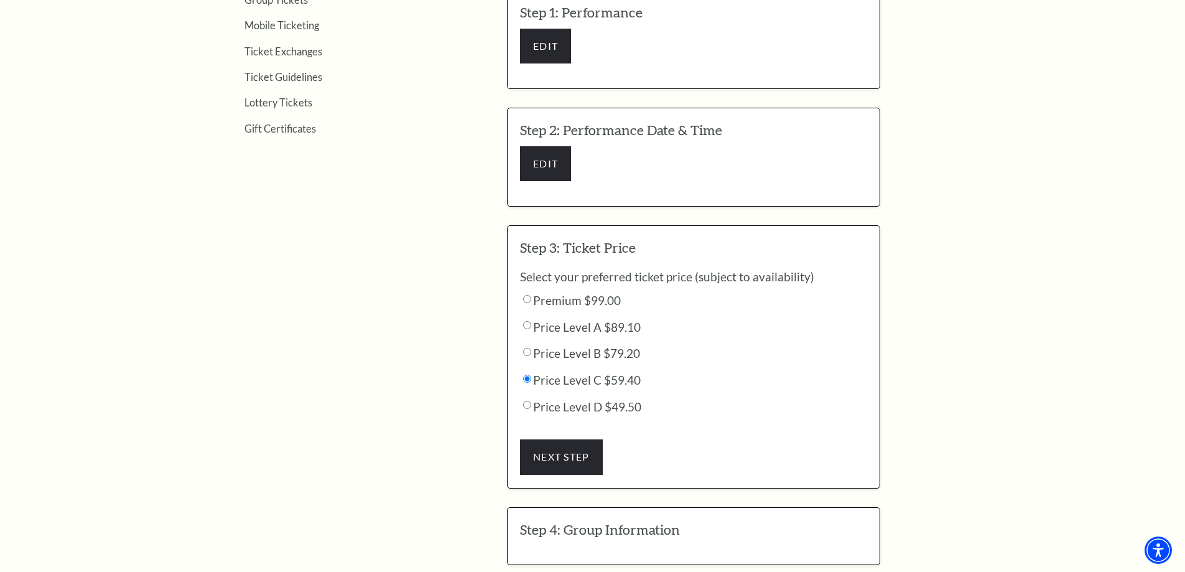
scroll to position [622, 0]
